Goal: Information Seeking & Learning: Check status

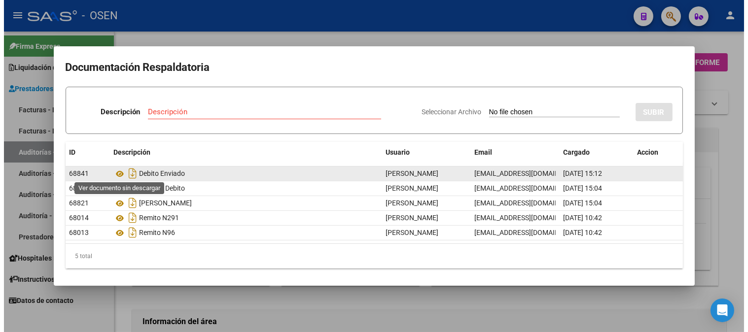
scroll to position [1, 0]
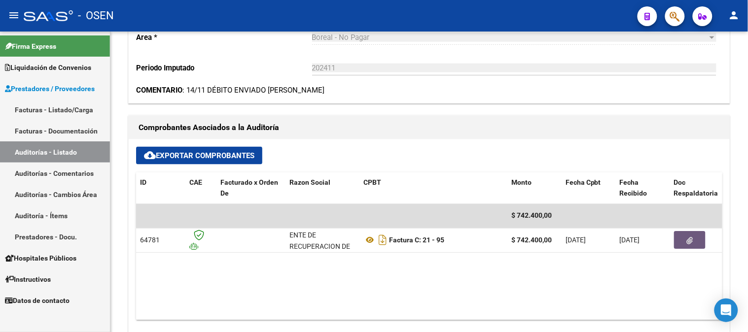
click at [71, 152] on link "Auditorías - Listado" at bounding box center [55, 152] width 110 height 21
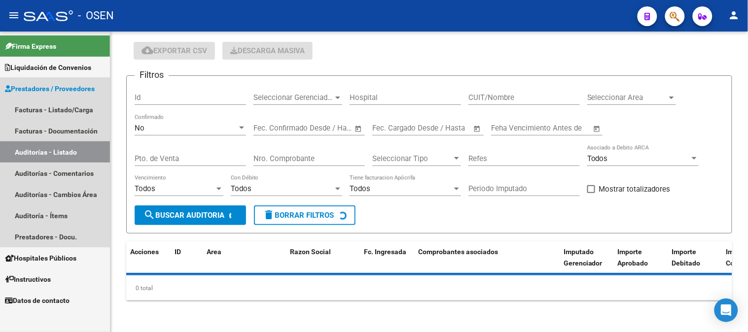
scroll to position [31, 0]
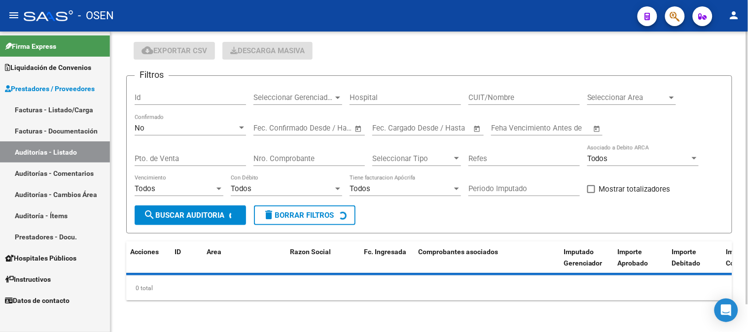
click at [181, 119] on div "No Confirmado" at bounding box center [190, 124] width 111 height 21
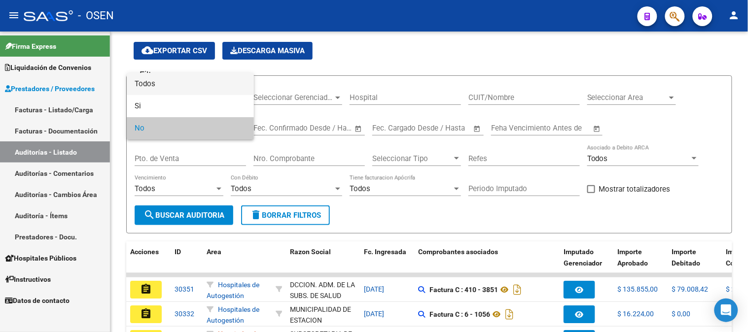
click at [182, 87] on span "Todos" at bounding box center [190, 84] width 111 height 22
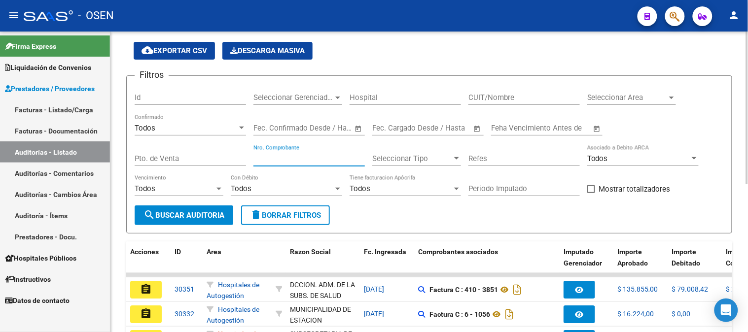
click at [266, 155] on input "Nro. Comprobante" at bounding box center [308, 158] width 111 height 9
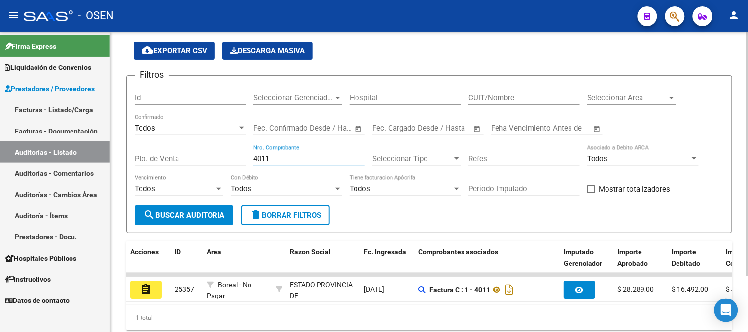
scroll to position [68, 0]
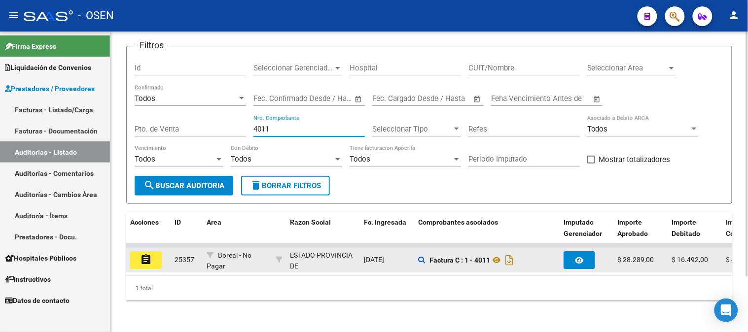
type input "4011"
click at [140, 254] on mat-icon "assignment" at bounding box center [146, 260] width 12 height 12
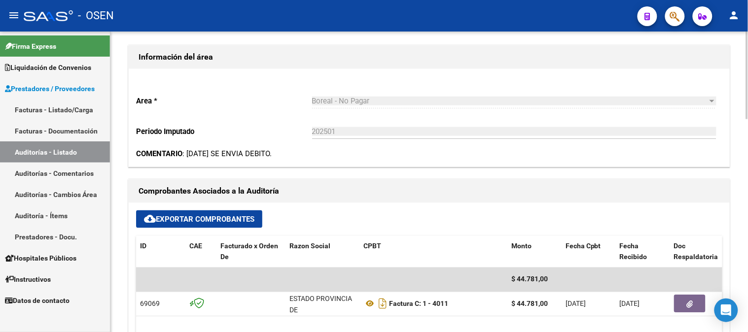
scroll to position [274, 0]
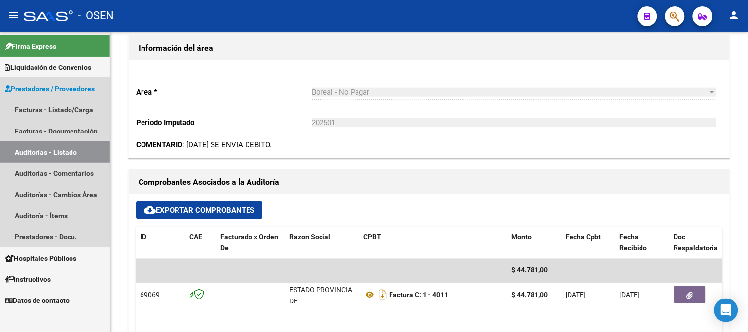
click at [66, 158] on link "Auditorías - Listado" at bounding box center [55, 152] width 110 height 21
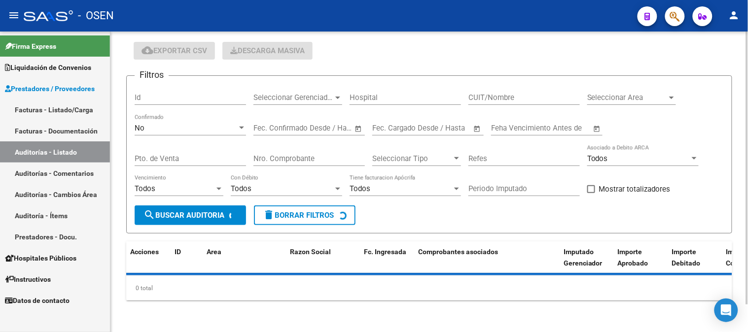
click at [172, 128] on div "No" at bounding box center [186, 128] width 103 height 9
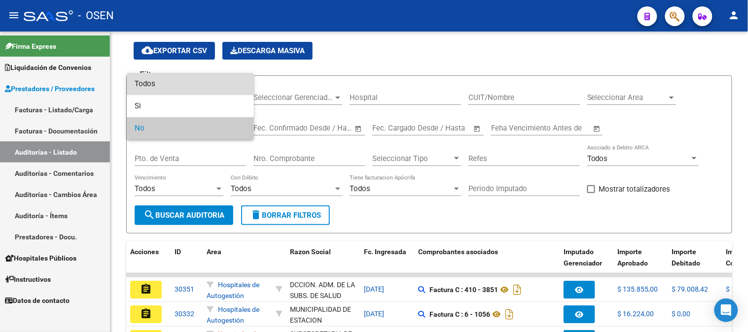
click at [173, 88] on span "Todos" at bounding box center [190, 84] width 111 height 22
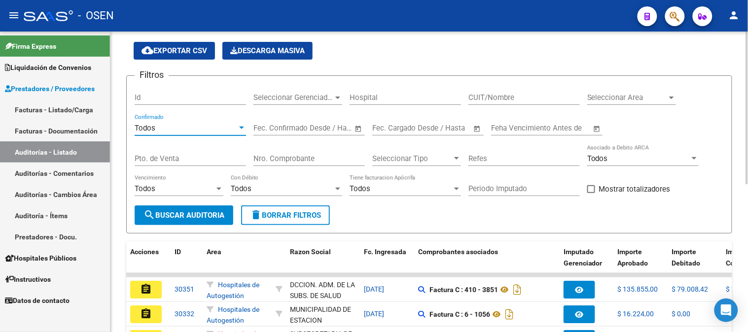
click at [276, 153] on div "Nro. Comprobante" at bounding box center [308, 155] width 111 height 21
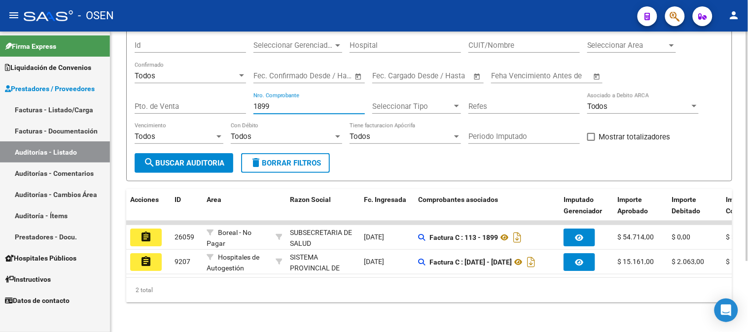
scroll to position [85, 0]
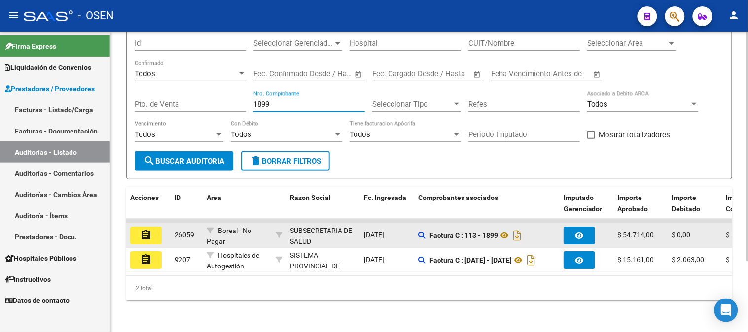
type input "1899"
click at [139, 232] on button "assignment" at bounding box center [146, 236] width 32 height 18
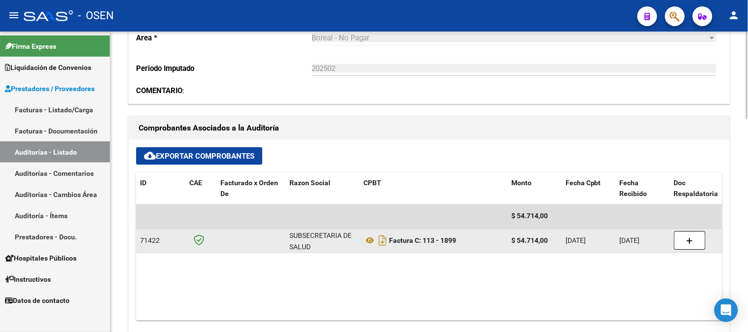
scroll to position [328, 0]
click at [370, 243] on icon at bounding box center [369, 241] width 13 height 12
click at [372, 240] on icon at bounding box center [369, 241] width 13 height 12
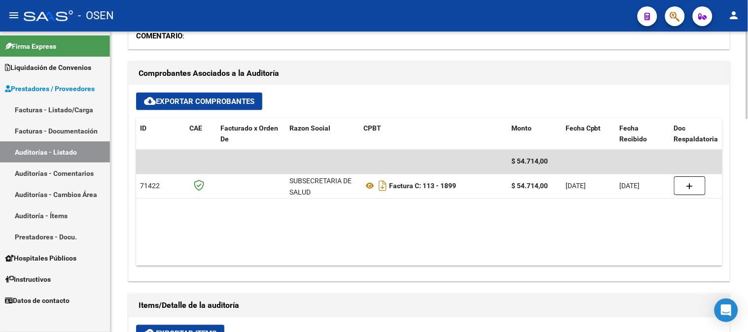
scroll to position [383, 0]
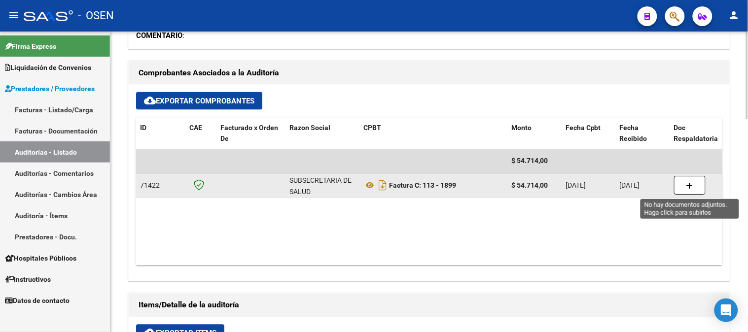
click at [693, 186] on icon "button" at bounding box center [689, 186] width 7 height 7
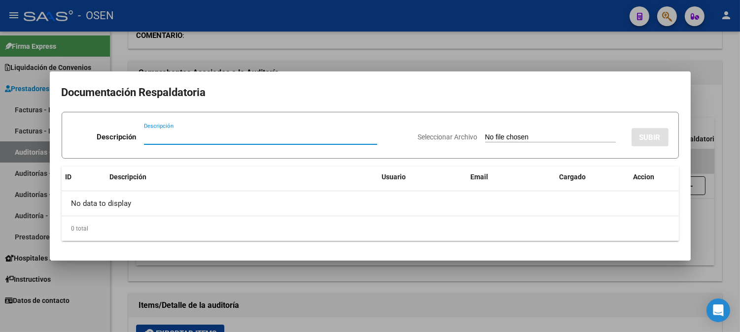
click at [435, 49] on div at bounding box center [370, 166] width 740 height 332
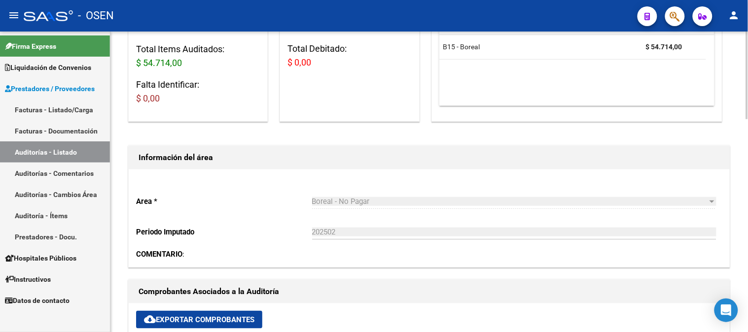
scroll to position [274, 0]
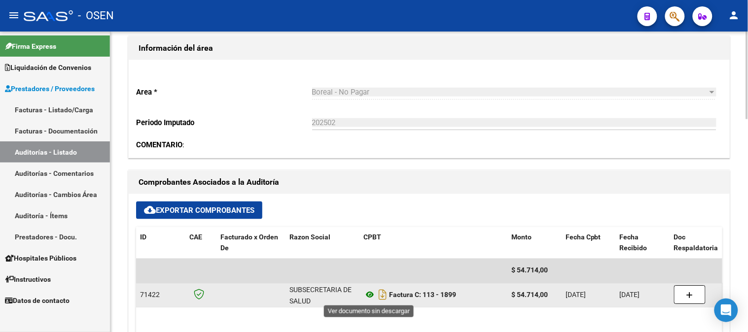
click at [368, 297] on icon at bounding box center [369, 295] width 13 height 12
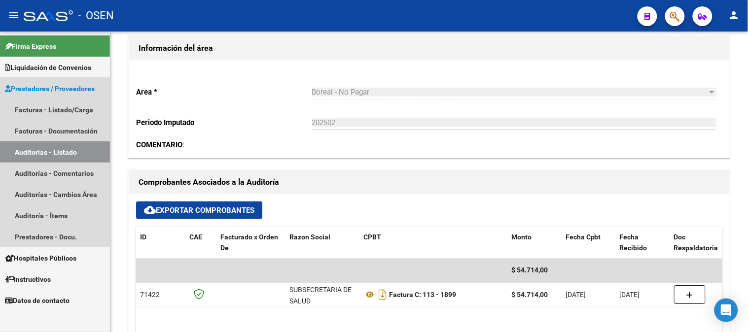
click at [60, 153] on link "Auditorías - Listado" at bounding box center [55, 152] width 110 height 21
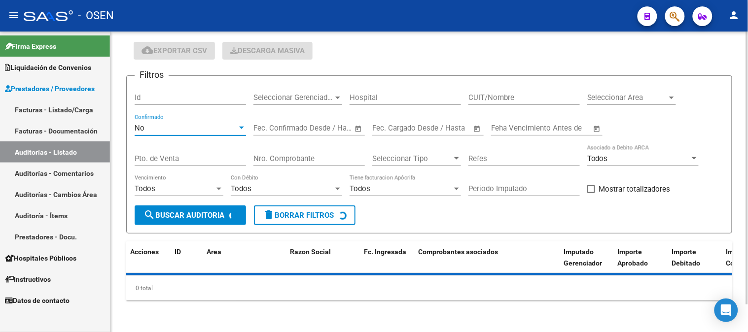
click at [173, 127] on div "No" at bounding box center [186, 128] width 103 height 9
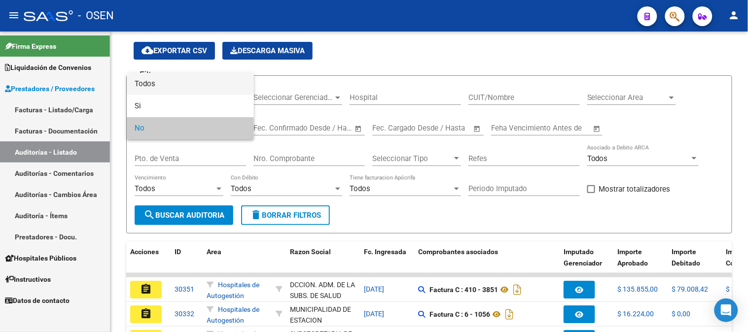
click at [181, 84] on span "Todos" at bounding box center [190, 84] width 111 height 22
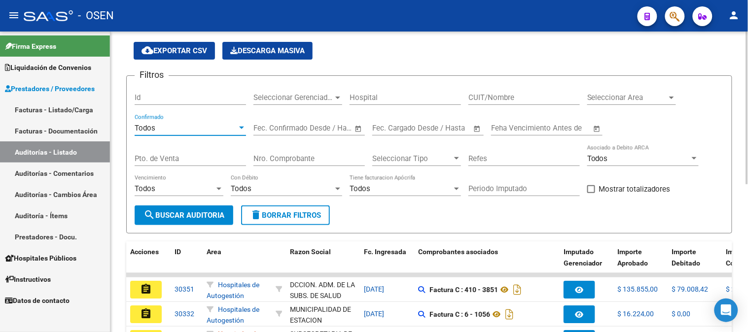
click at [294, 170] on div "Nro. Comprobante" at bounding box center [308, 160] width 111 height 31
click at [296, 161] on input "Nro. Comprobante" at bounding box center [308, 158] width 111 height 9
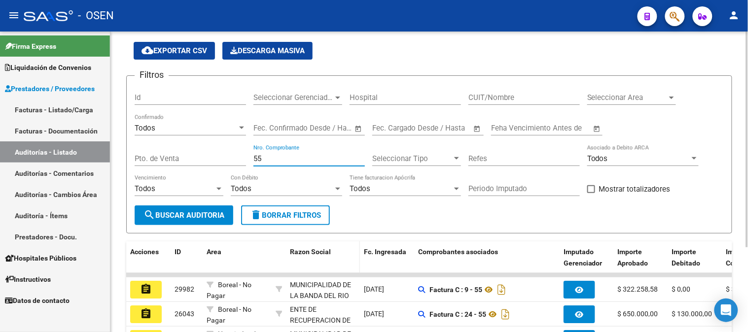
scroll to position [85, 0]
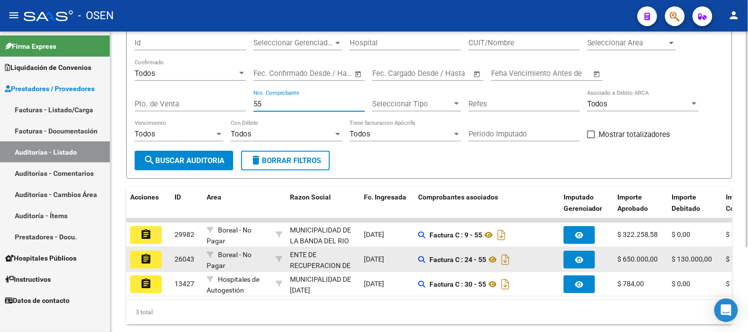
type input "55"
click at [146, 260] on mat-icon "assignment" at bounding box center [146, 259] width 12 height 12
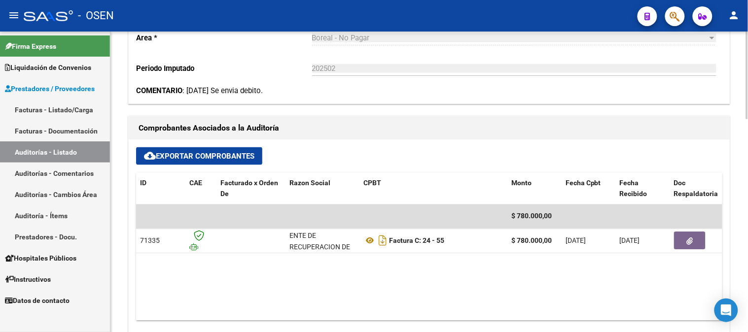
scroll to position [328, 0]
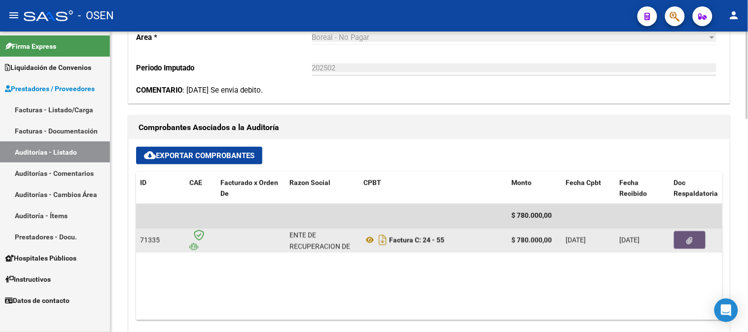
click at [691, 239] on icon "button" at bounding box center [690, 241] width 6 height 7
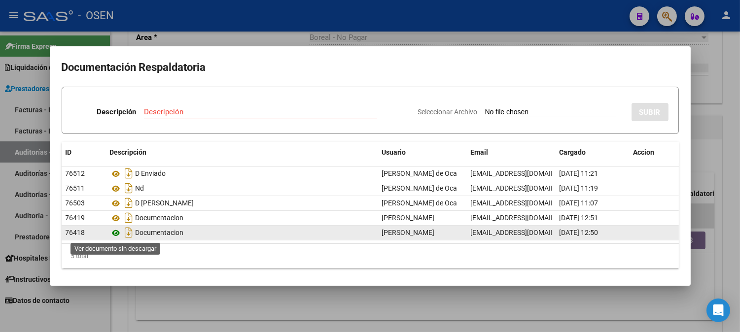
click at [120, 233] on icon at bounding box center [116, 233] width 13 height 12
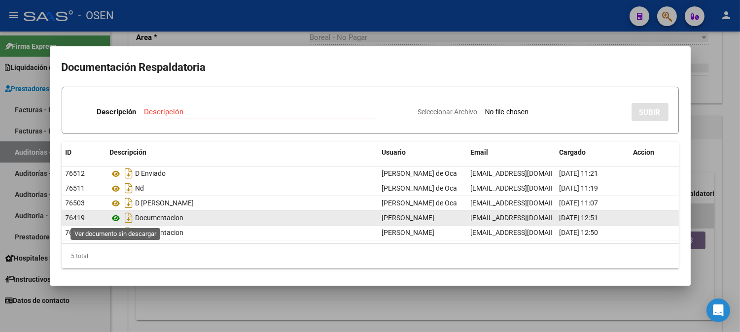
click at [117, 216] on icon at bounding box center [116, 219] width 13 height 12
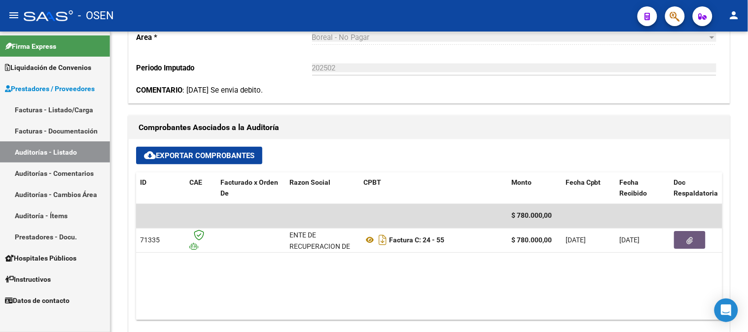
click at [65, 156] on link "Auditorías - Listado" at bounding box center [55, 152] width 110 height 21
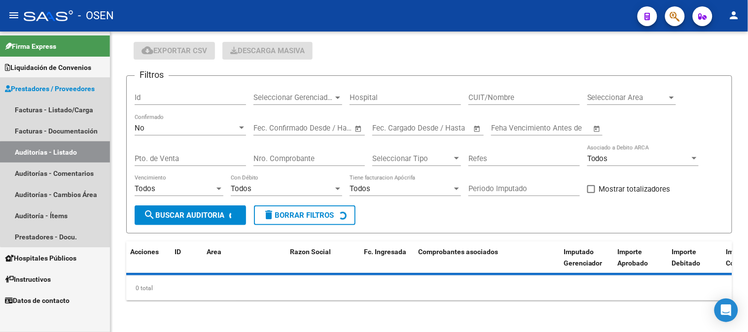
scroll to position [31, 0]
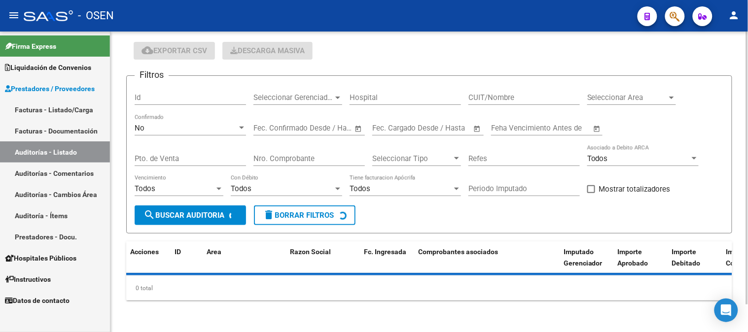
click at [171, 130] on div "No" at bounding box center [186, 128] width 103 height 9
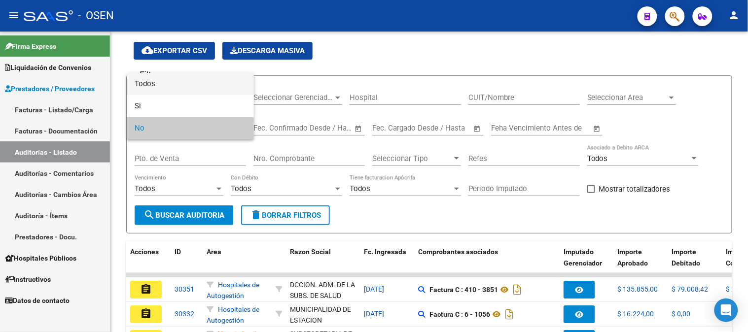
click at [173, 92] on span "Todos" at bounding box center [190, 84] width 111 height 22
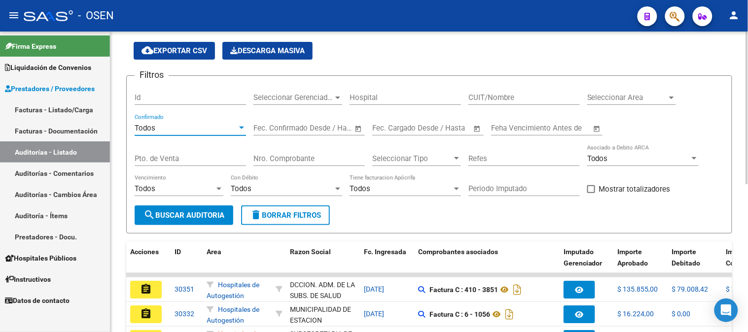
click at [256, 155] on input "Nro. Comprobante" at bounding box center [308, 158] width 111 height 9
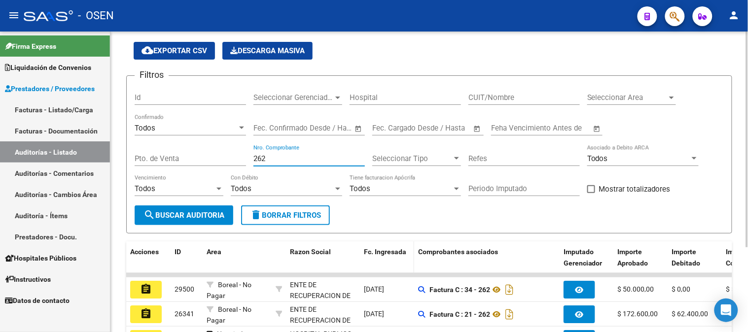
scroll to position [85, 0]
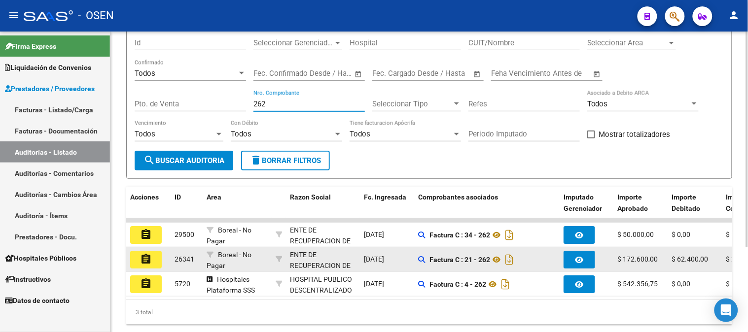
type input "262"
click at [155, 261] on button "assignment" at bounding box center [146, 260] width 32 height 18
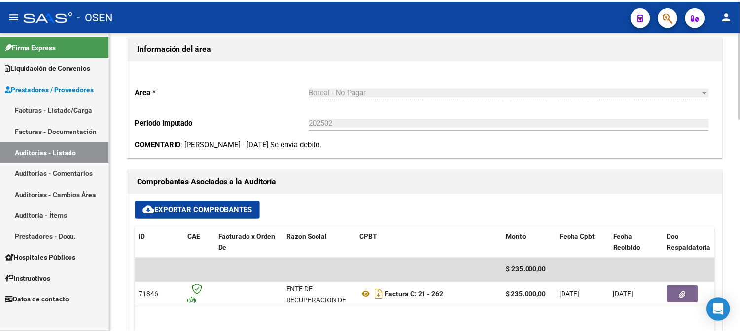
scroll to position [328, 0]
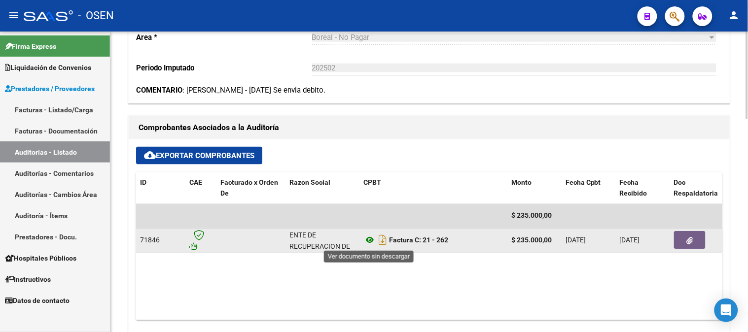
click at [368, 241] on icon at bounding box center [369, 241] width 13 height 12
click at [684, 240] on button "button" at bounding box center [690, 241] width 32 height 18
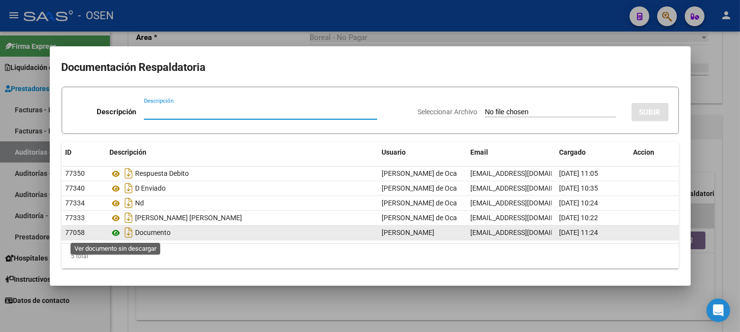
click at [115, 233] on icon at bounding box center [116, 233] width 13 height 12
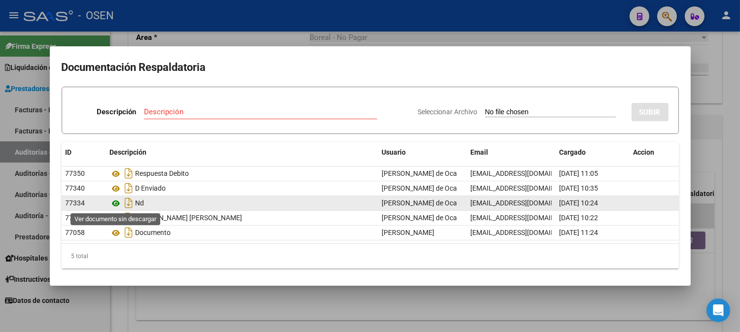
click at [116, 203] on icon at bounding box center [116, 204] width 13 height 12
